Goal: Task Accomplishment & Management: Use online tool/utility

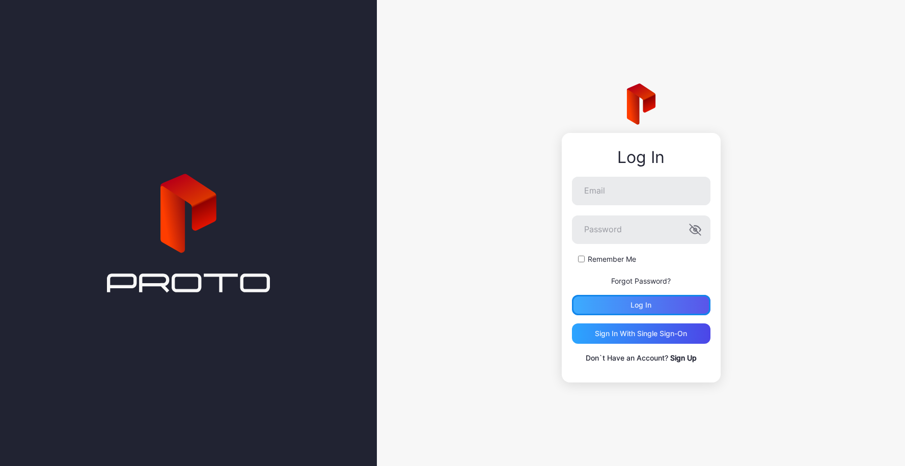
click at [641, 304] on div "Log in" at bounding box center [641, 305] width 21 height 8
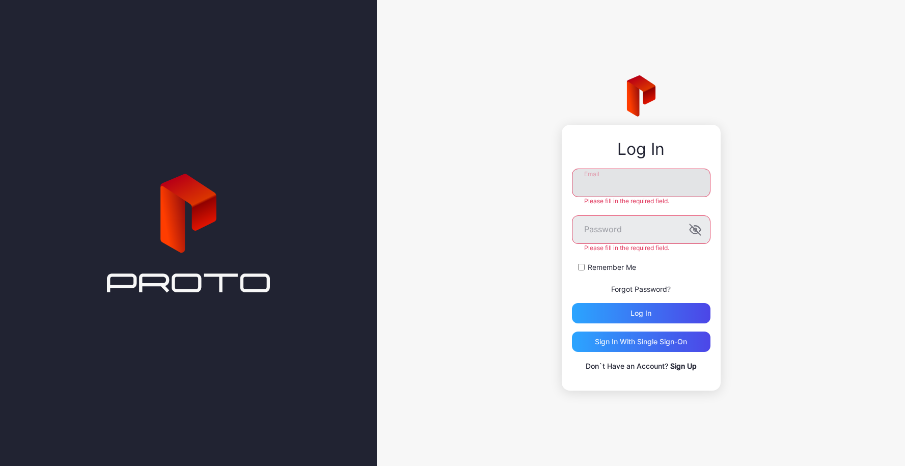
click at [653, 178] on input "Email" at bounding box center [641, 183] width 139 height 29
type input "**********"
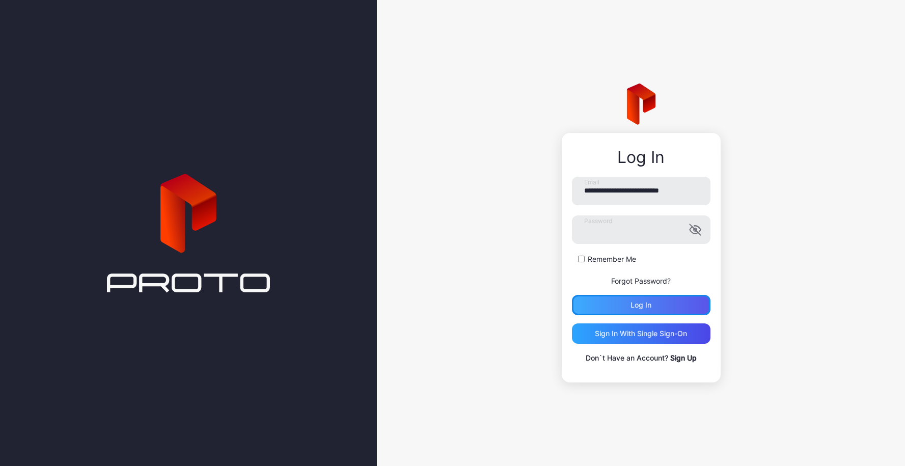
click at [635, 313] on div "Log in" at bounding box center [641, 305] width 139 height 20
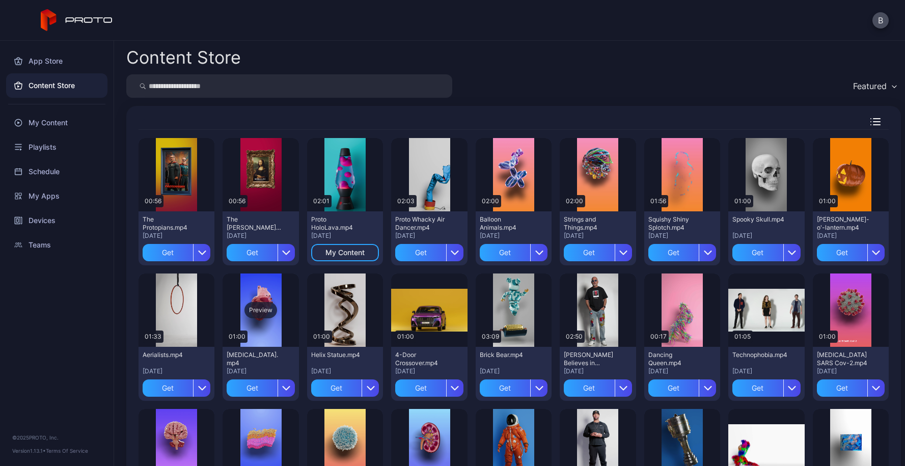
click at [264, 332] on div "Preview" at bounding box center [261, 310] width 76 height 73
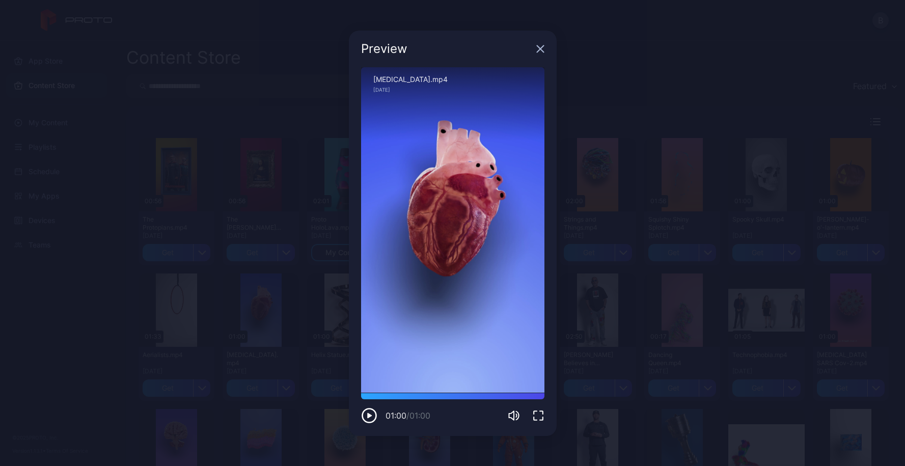
click at [542, 47] on icon "button" at bounding box center [540, 49] width 8 height 8
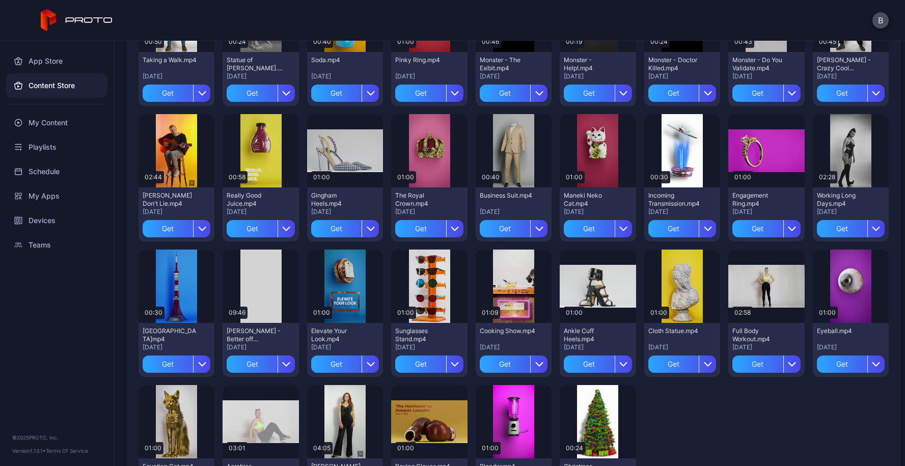
scroll to position [974, 0]
